Goal: Transaction & Acquisition: Purchase product/service

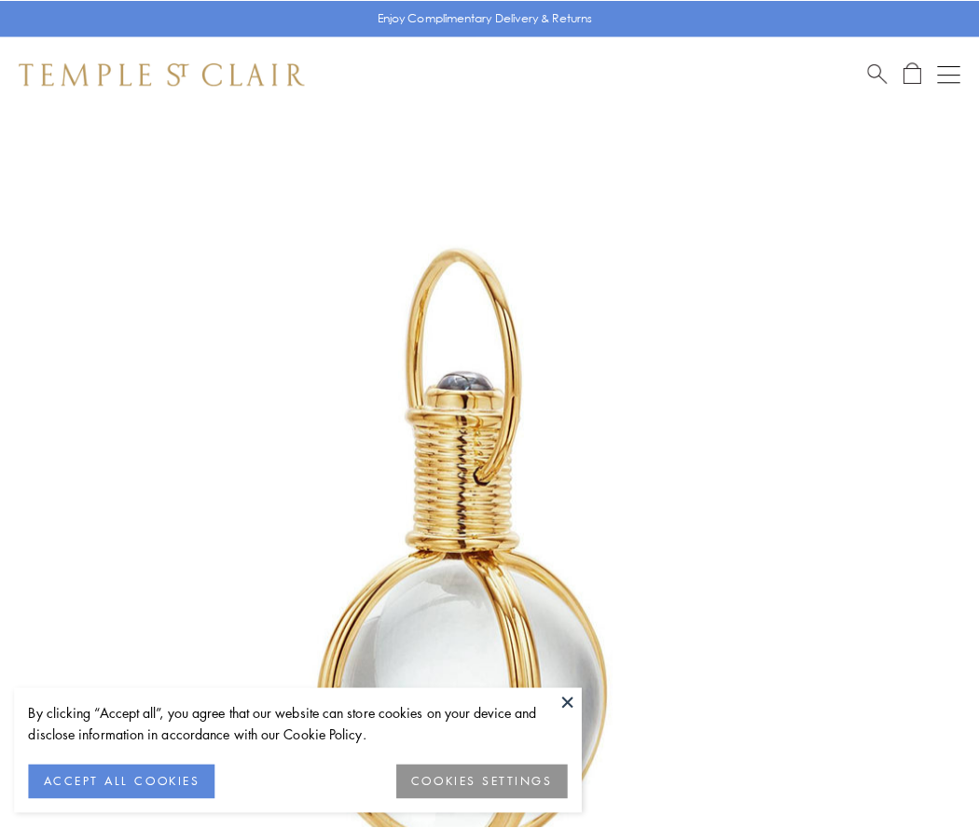
scroll to position [486, 0]
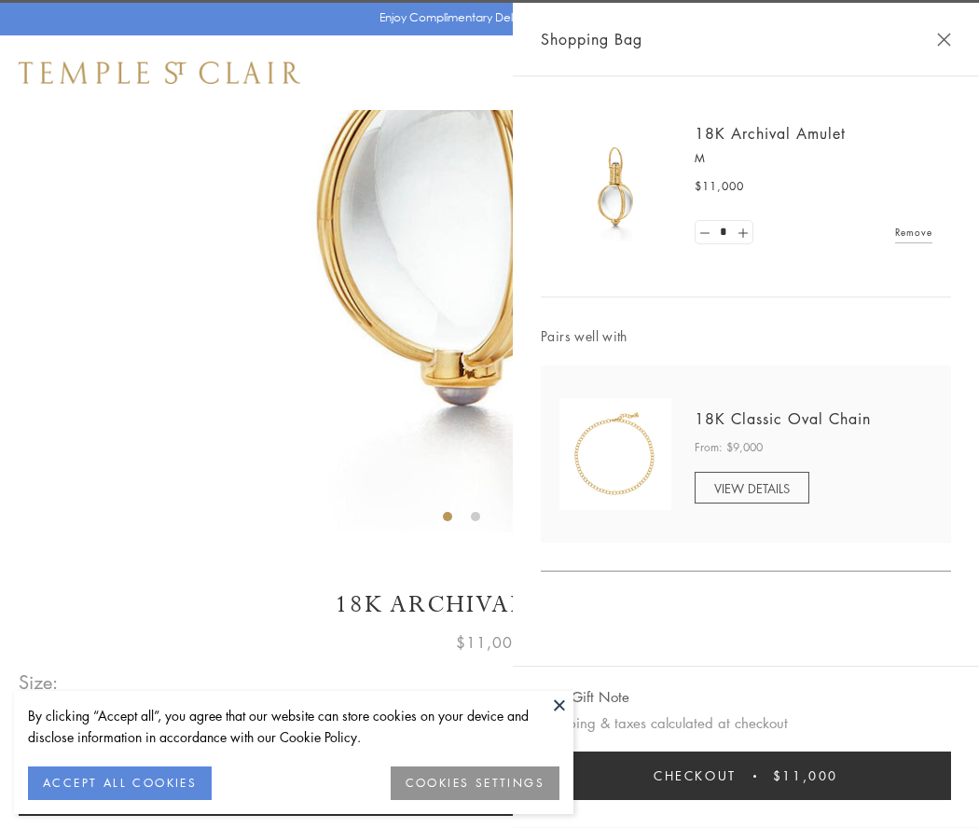
click at [746, 775] on button "Checkout $11,000" at bounding box center [746, 775] width 410 height 48
